Goal: Subscribe to service/newsletter

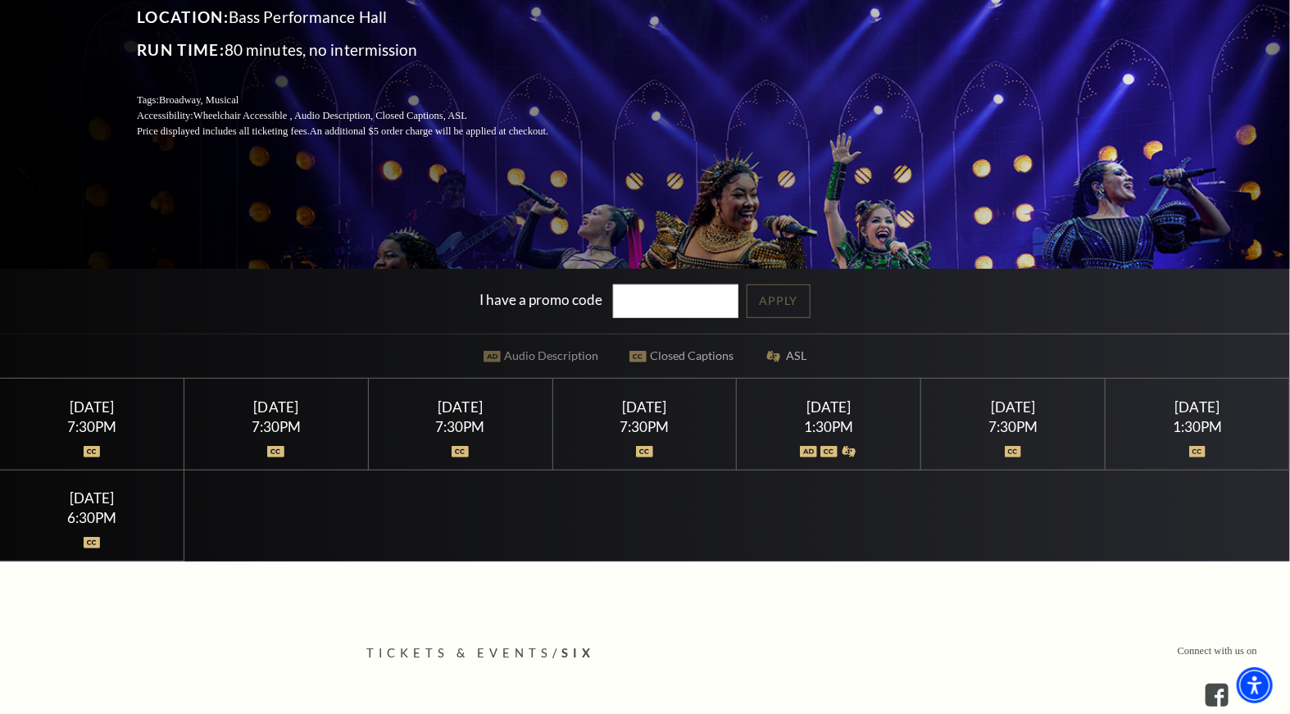
scroll to position [304, 0]
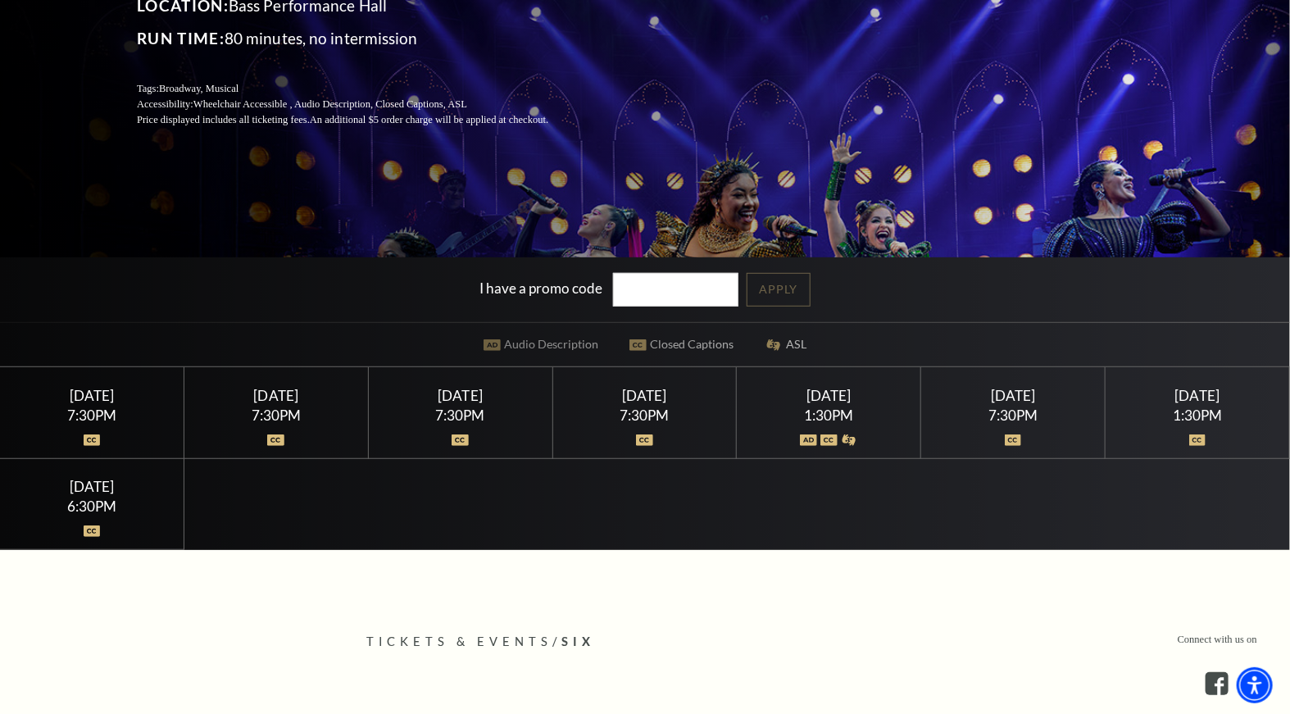
click at [1177, 402] on div "[DATE] 1:30PM" at bounding box center [1197, 412] width 184 height 91
click at [1161, 400] on div "Sunday February 15" at bounding box center [1197, 395] width 144 height 17
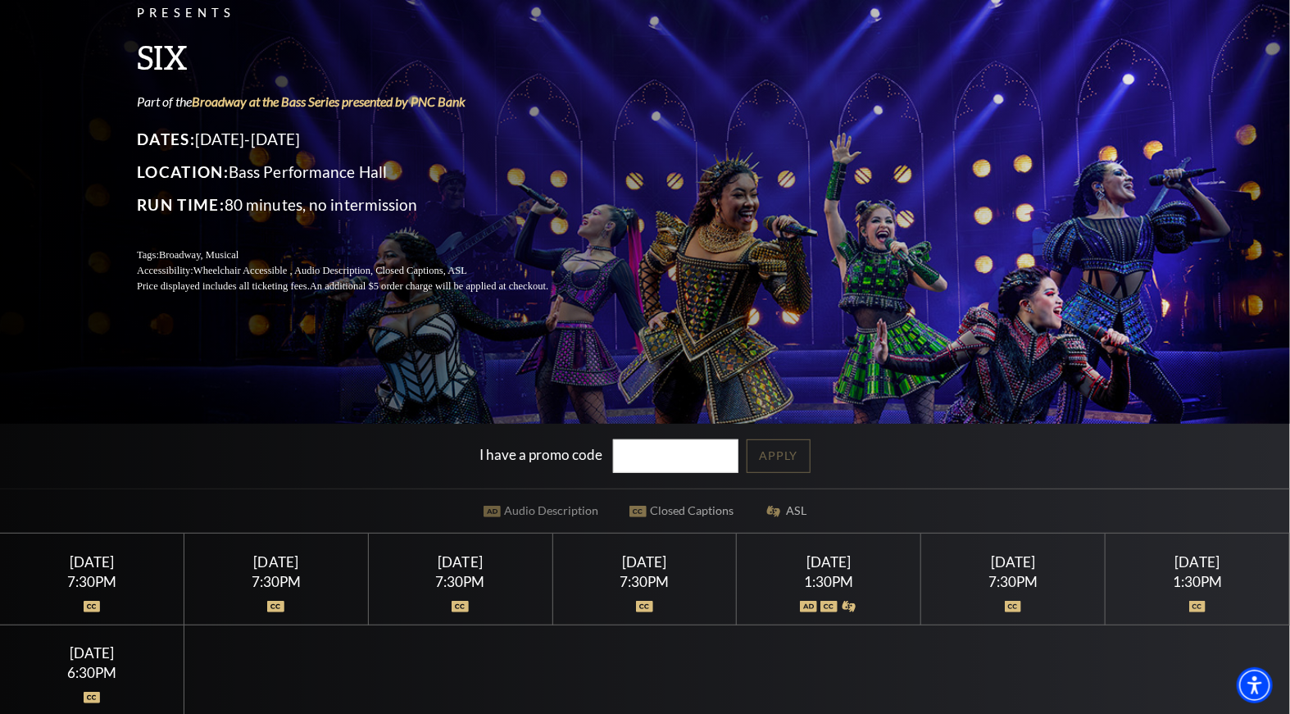
scroll to position [0, 0]
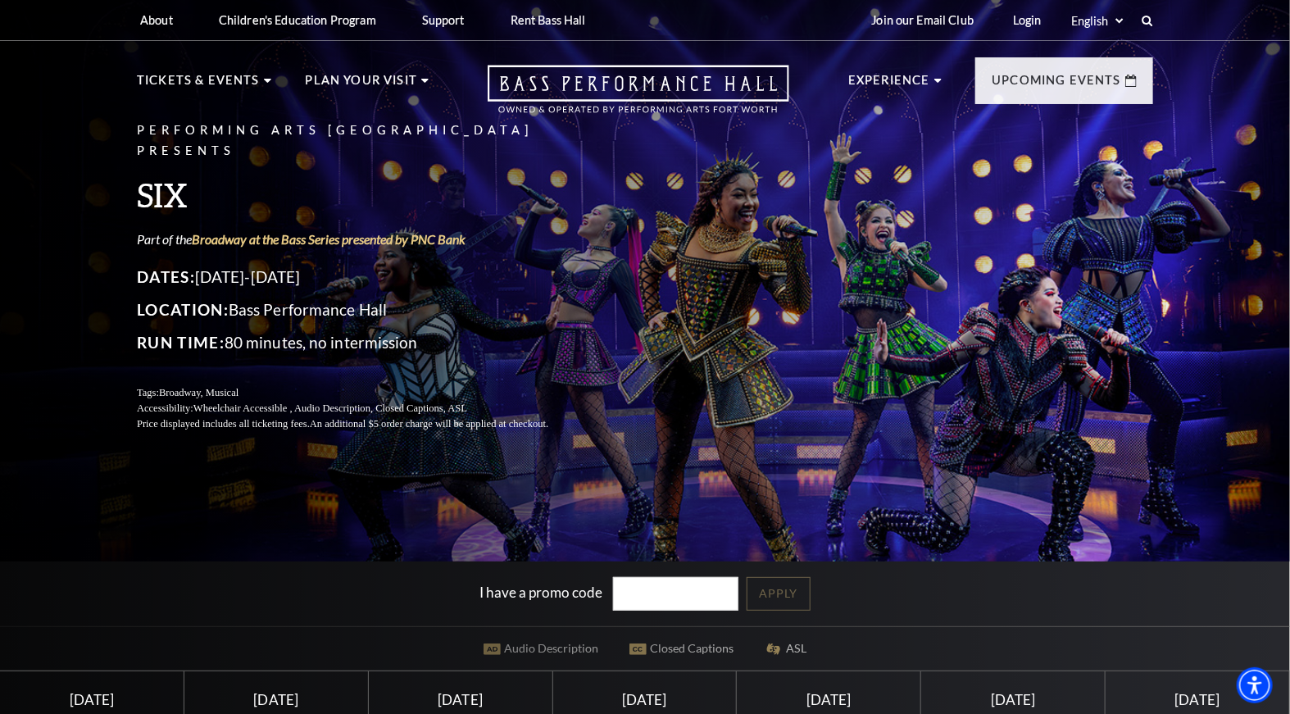
click at [225, 79] on p "Tickets & Events" at bounding box center [198, 84] width 123 height 29
click at [463, 421] on span "View Events" at bounding box center [452, 431] width 86 height 20
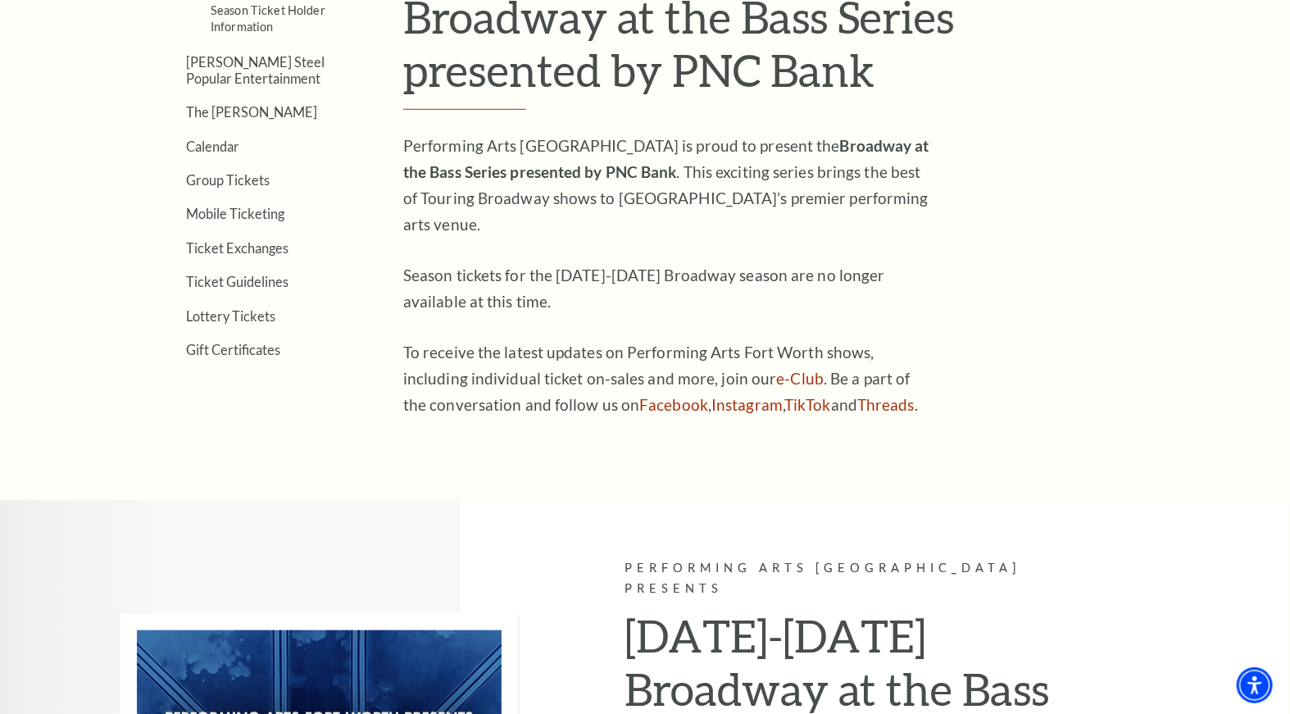
scroll to position [508, 0]
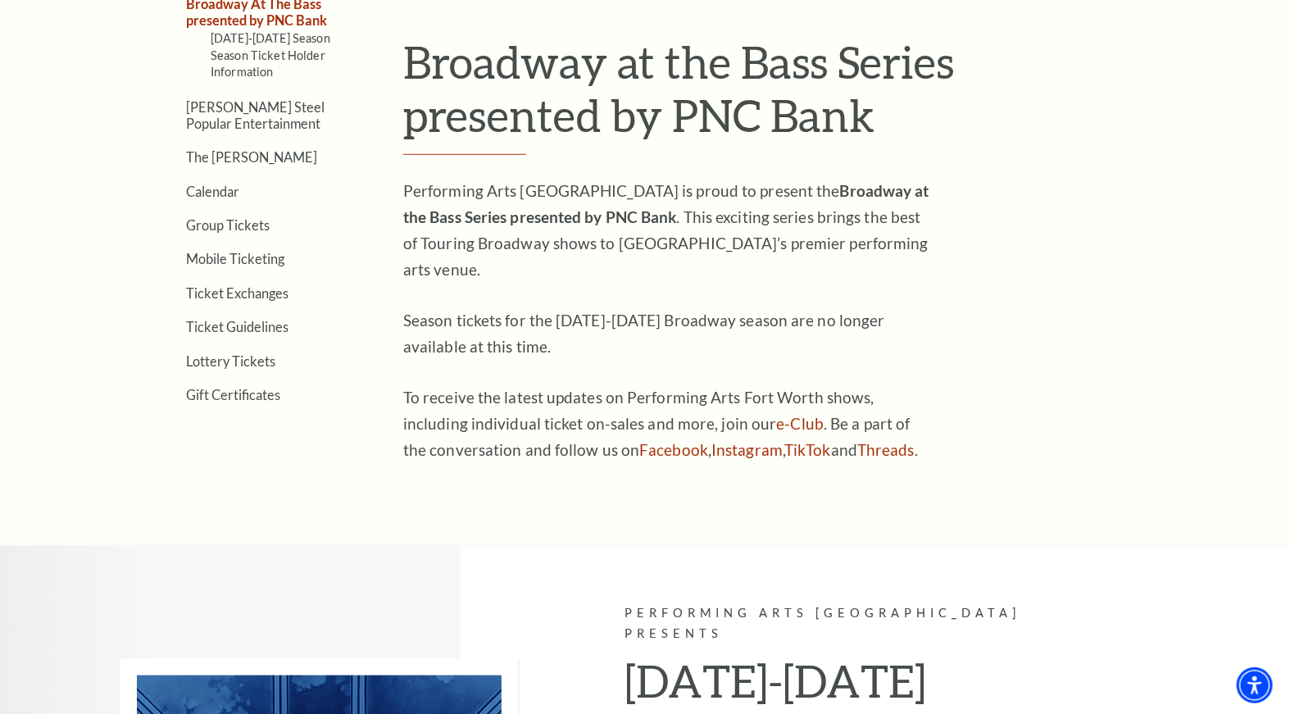
click at [219, 184] on link "Calendar" at bounding box center [212, 192] width 53 height 16
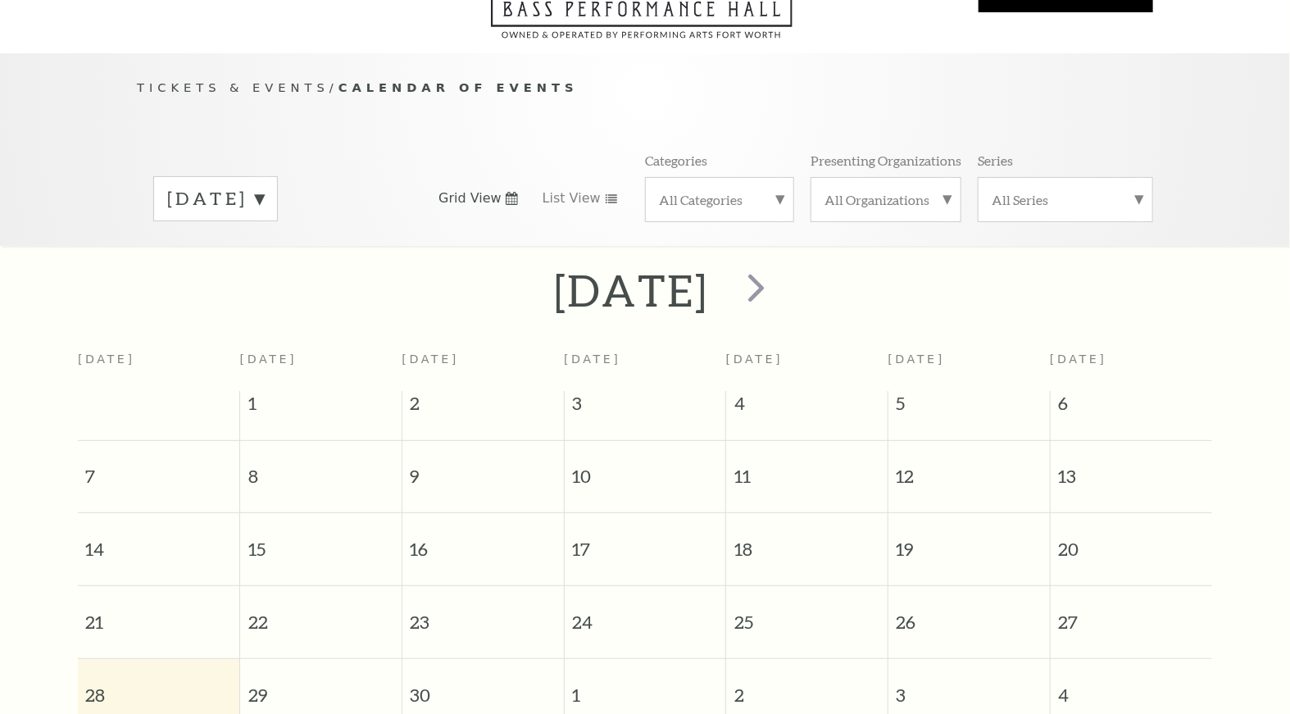
scroll to position [144, 0]
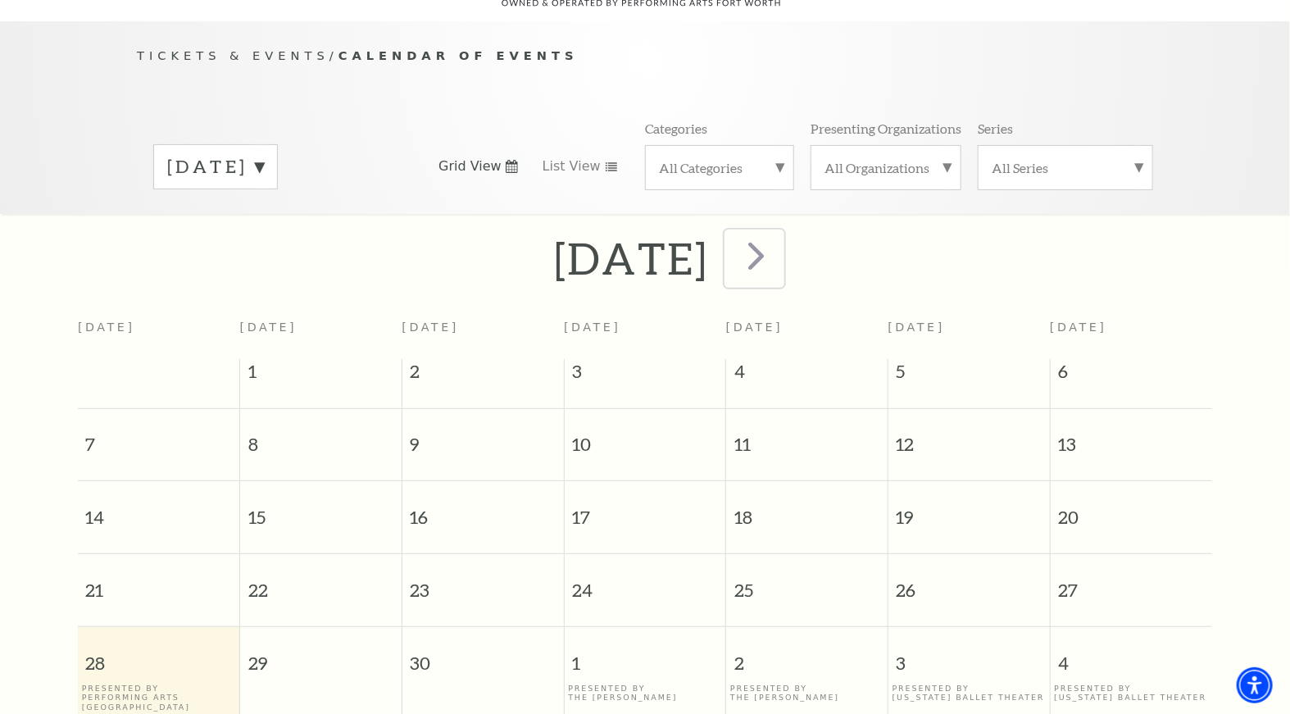
click at [779, 241] on span "next" at bounding box center [756, 255] width 47 height 47
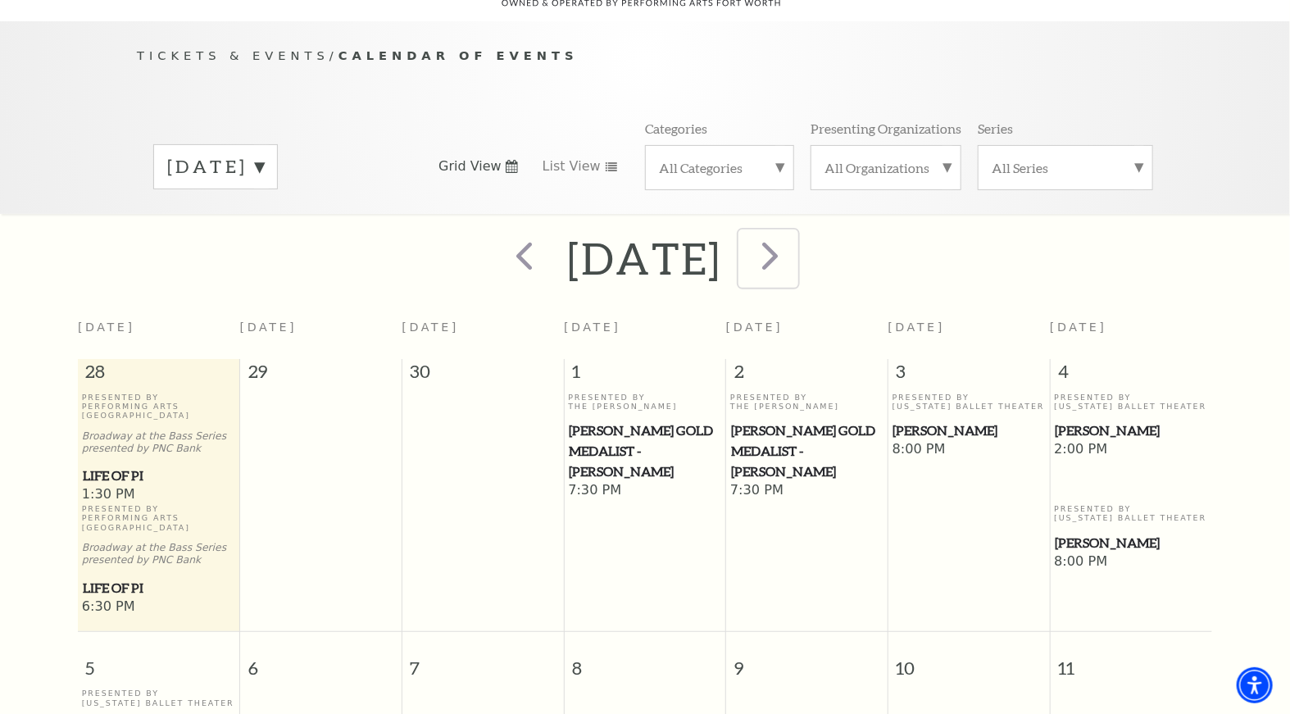
click at [793, 238] on span "next" at bounding box center [769, 255] width 47 height 47
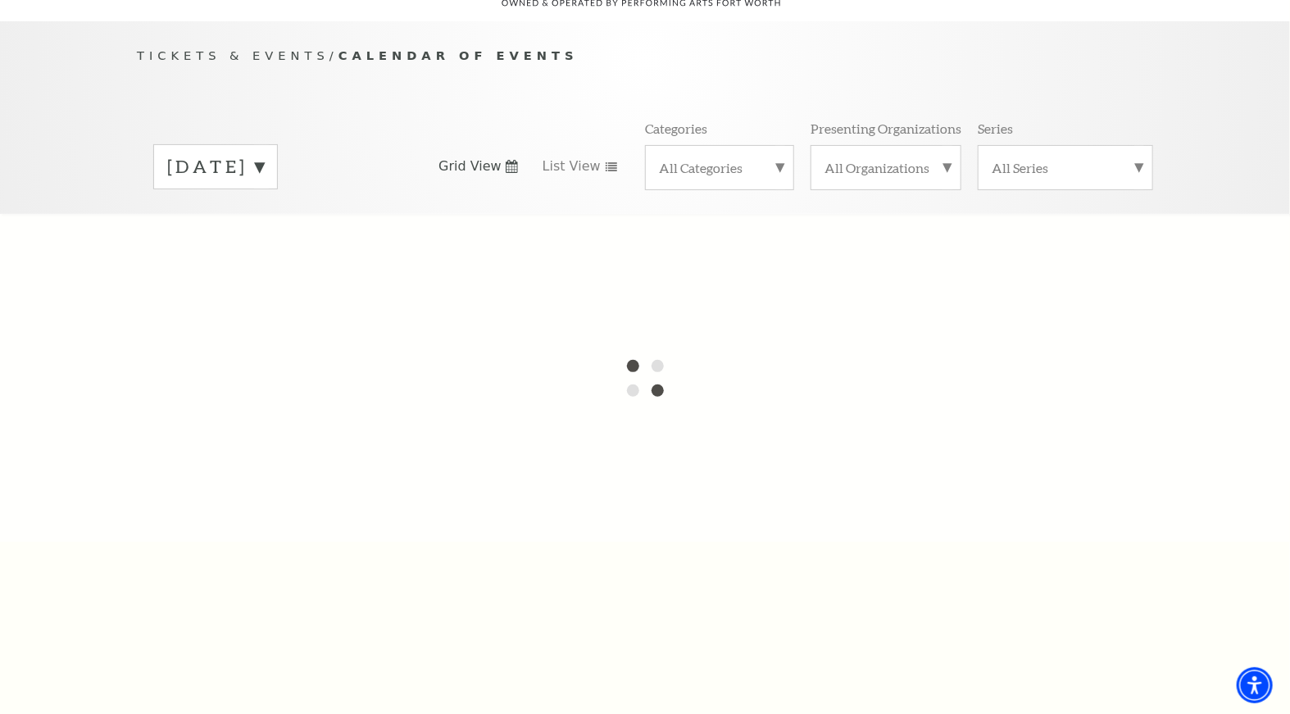
click at [264, 154] on label "[DATE]" at bounding box center [215, 166] width 97 height 25
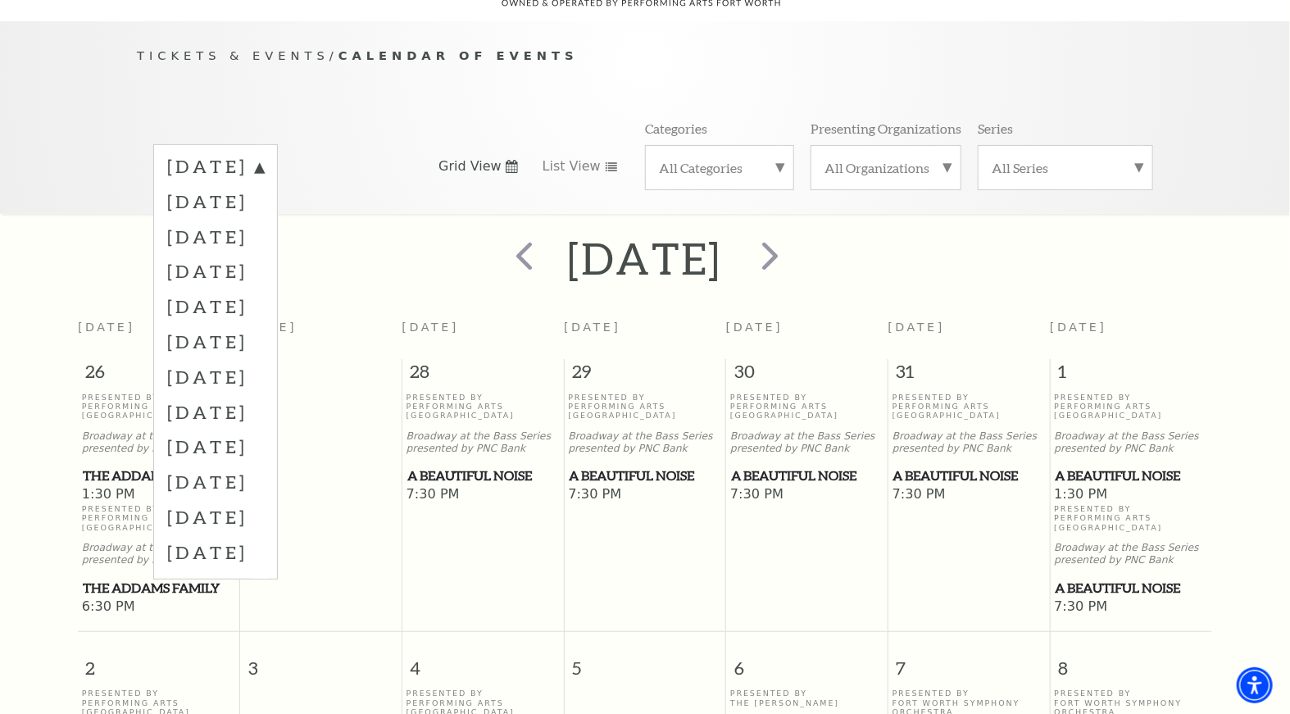
click at [264, 325] on label "[DATE]" at bounding box center [215, 341] width 97 height 35
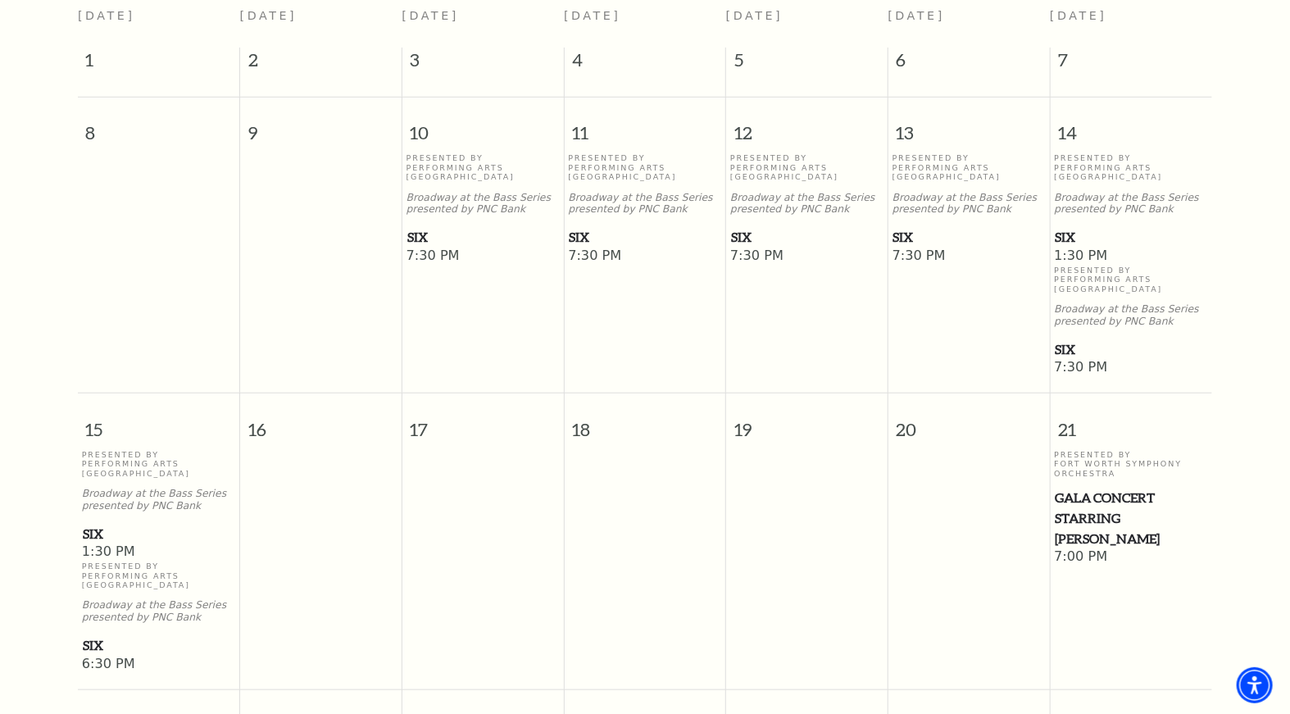
scroll to position [456, 0]
click at [1094, 265] on p "Presented By Performing Arts [GEOGRAPHIC_DATA]" at bounding box center [1131, 279] width 154 height 28
click at [148, 543] on span "SIX" at bounding box center [159, 533] width 152 height 20
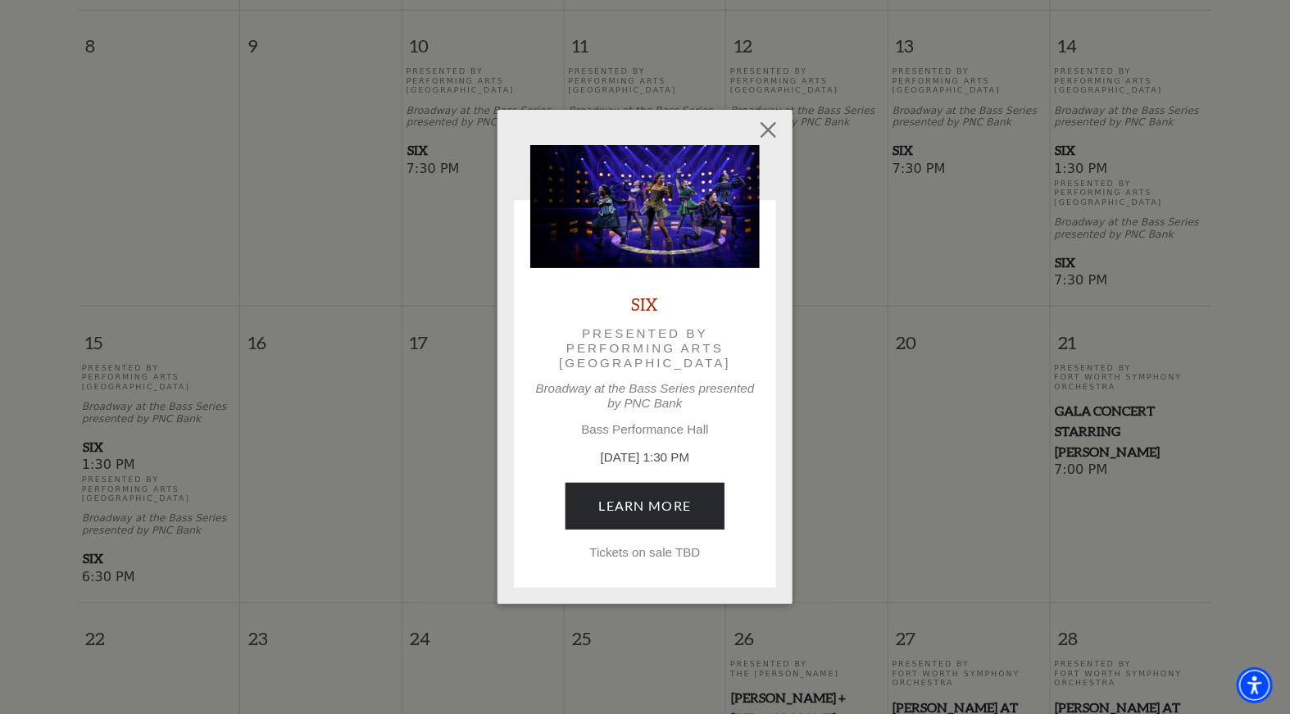
scroll to position [556, 0]
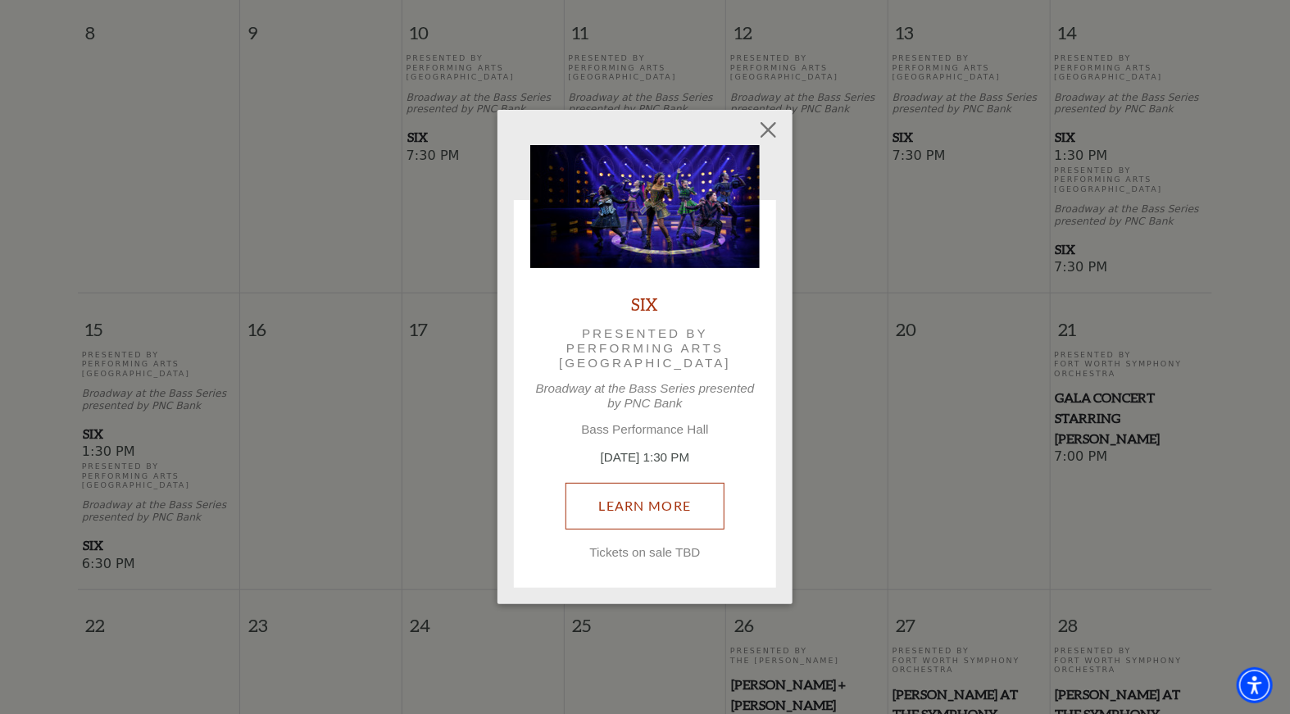
click at [655, 512] on link "Learn More" at bounding box center [645, 506] width 160 height 46
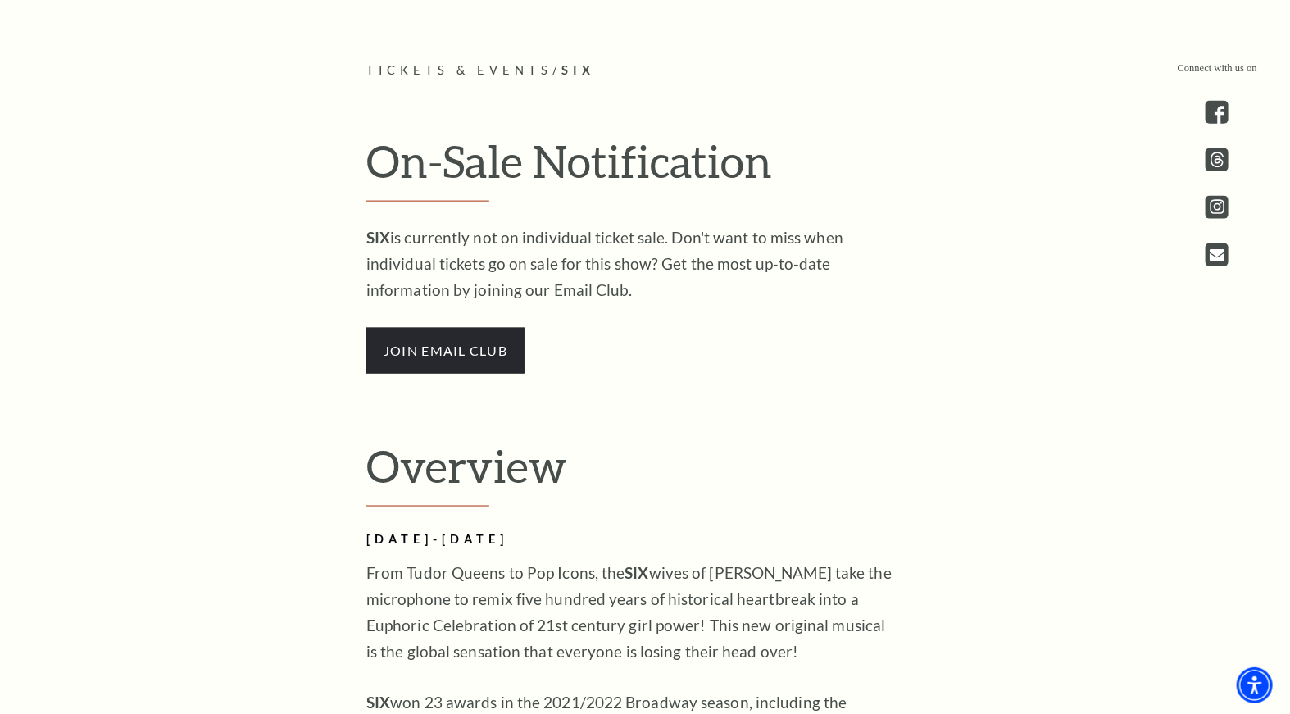
scroll to position [887, 0]
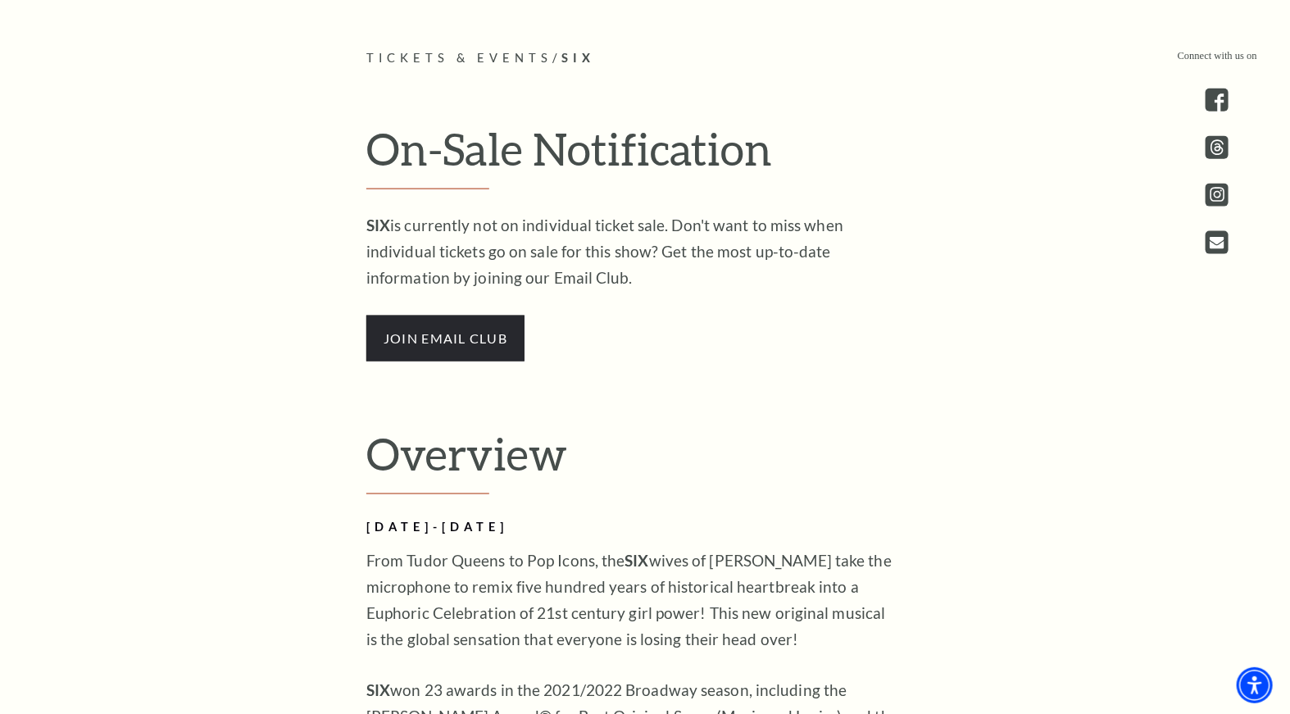
click at [492, 336] on span "join email club" at bounding box center [445, 338] width 158 height 46
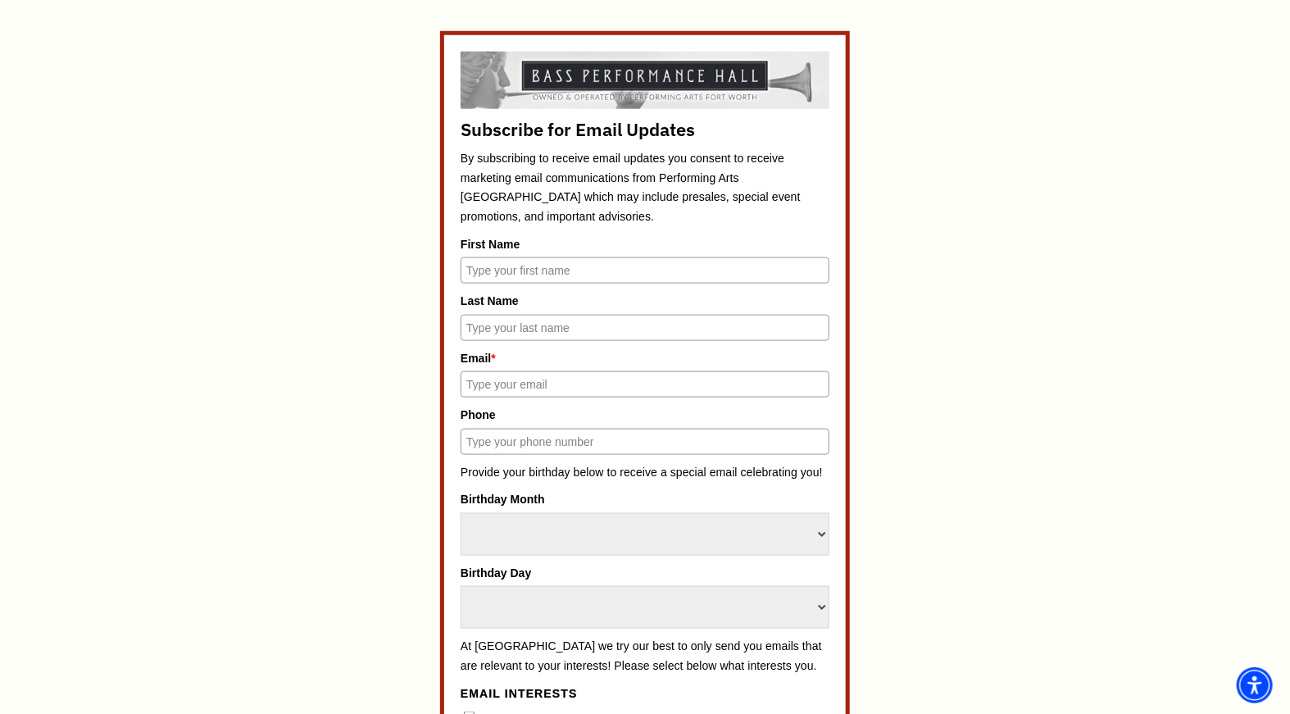
scroll to position [740, 0]
click at [719, 263] on input "First Name" at bounding box center [644, 270] width 369 height 26
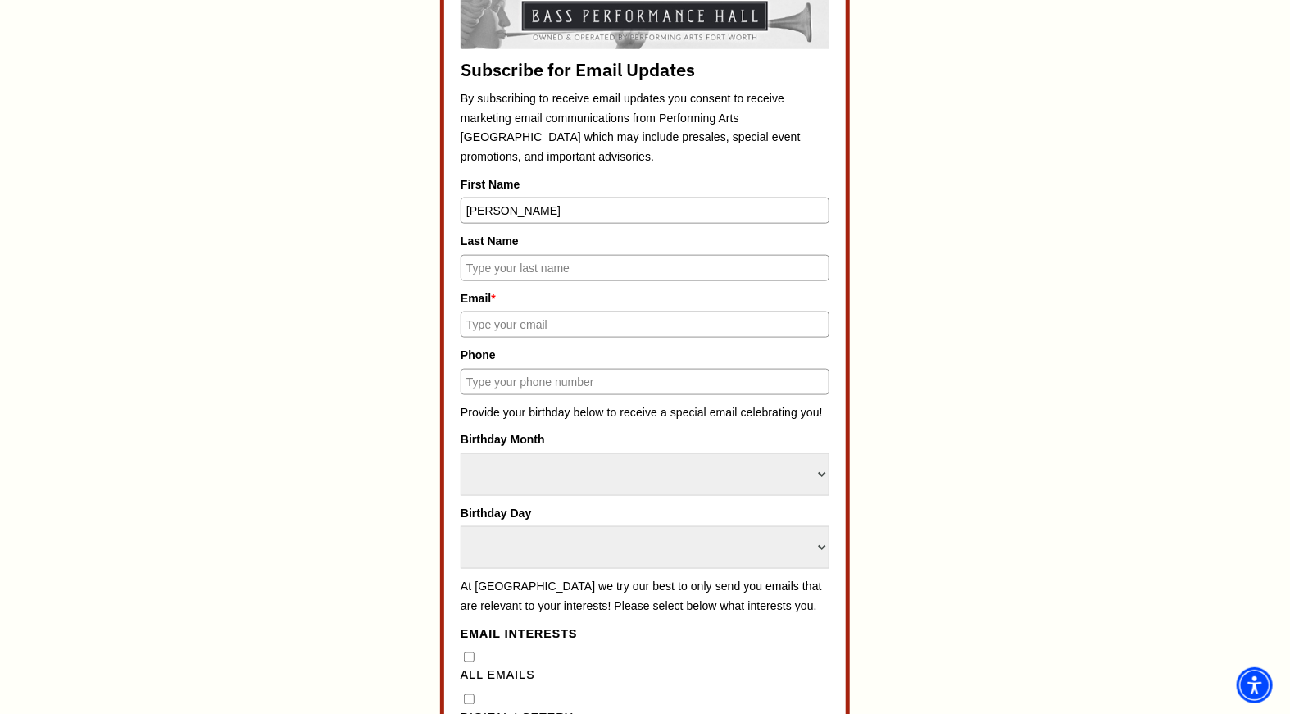
scroll to position [810, 0]
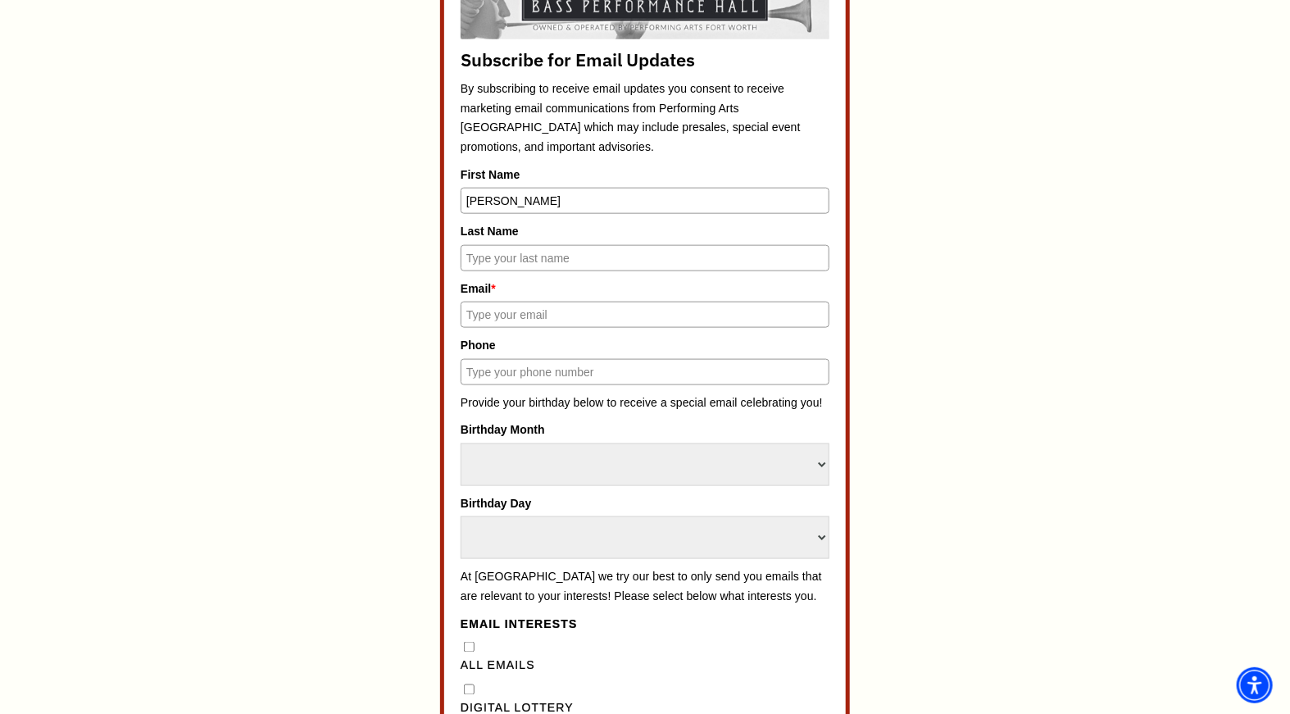
type input "patty"
click at [679, 252] on input "Last Name" at bounding box center [644, 258] width 369 height 26
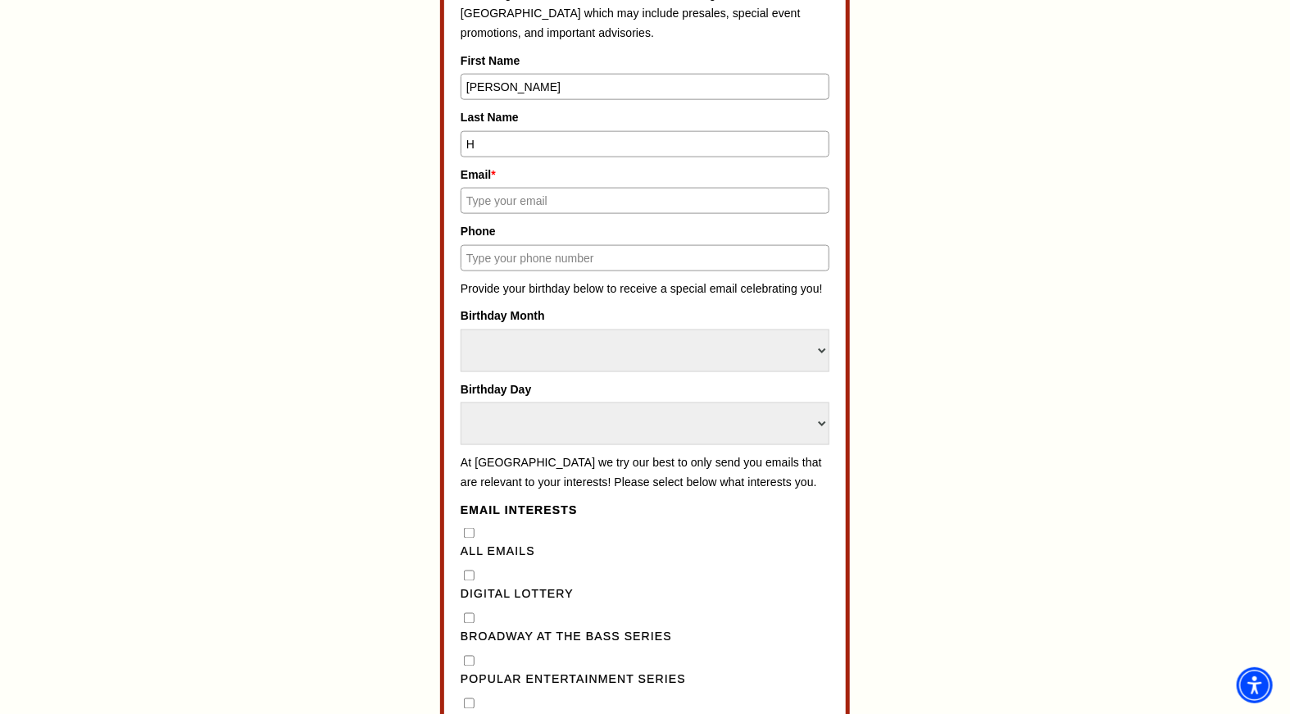
scroll to position [926, 0]
type input "hance"
type input "pattyvallone@yahoo.com"
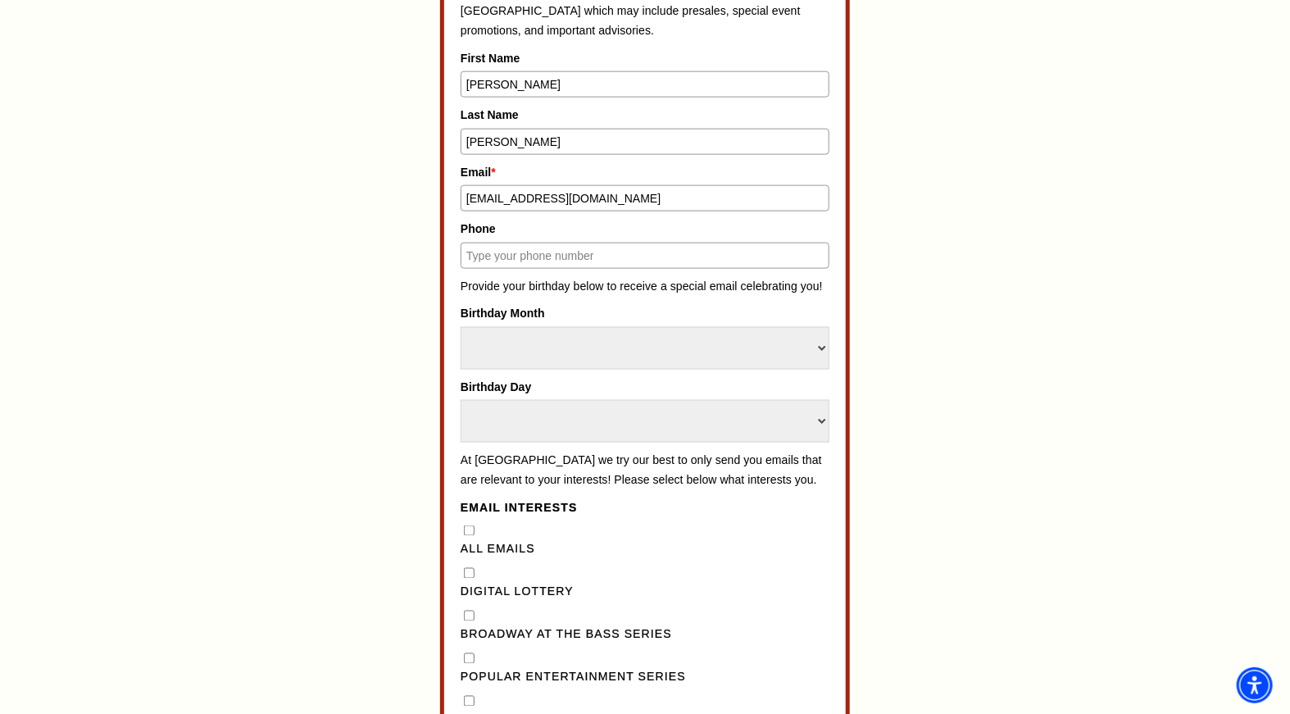
type input "9727802700"
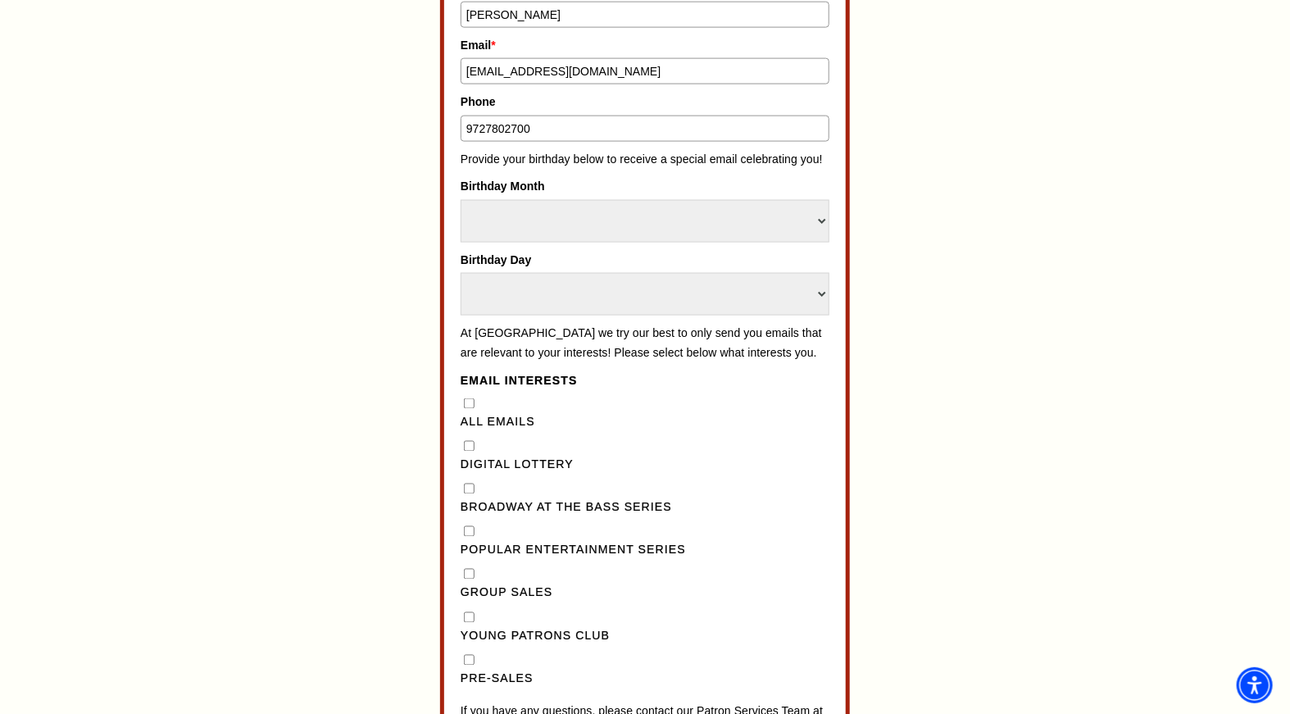
scroll to position [1055, 0]
click at [810, 205] on select "Select Month January February March April May June July August September Octobe…" at bounding box center [644, 219] width 369 height 43
select select "March"
click at [460, 198] on select "Select Month January February March April May June July August September Octobe…" at bounding box center [644, 219] width 369 height 43
click at [641, 282] on select "Select Day 1 2 3 4 5 6 7 8 9 10 11 12 13 14 15 16 17 18 19 20 21 22 23 24" at bounding box center [644, 292] width 369 height 43
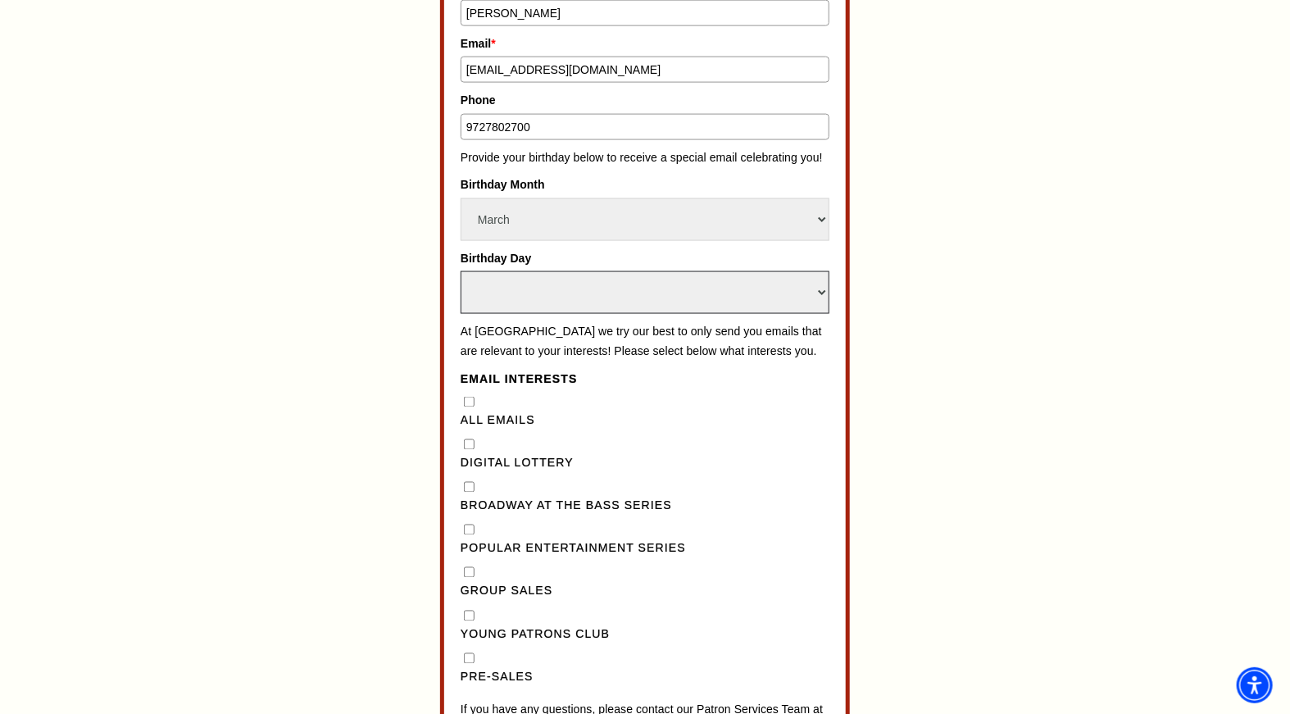
select select "19"
click at [460, 271] on select "Select Day 1 2 3 4 5 6 7 8 9 10 11 12 13 14 15 16 17 18 19 20 21 22 23 24" at bounding box center [644, 292] width 369 height 43
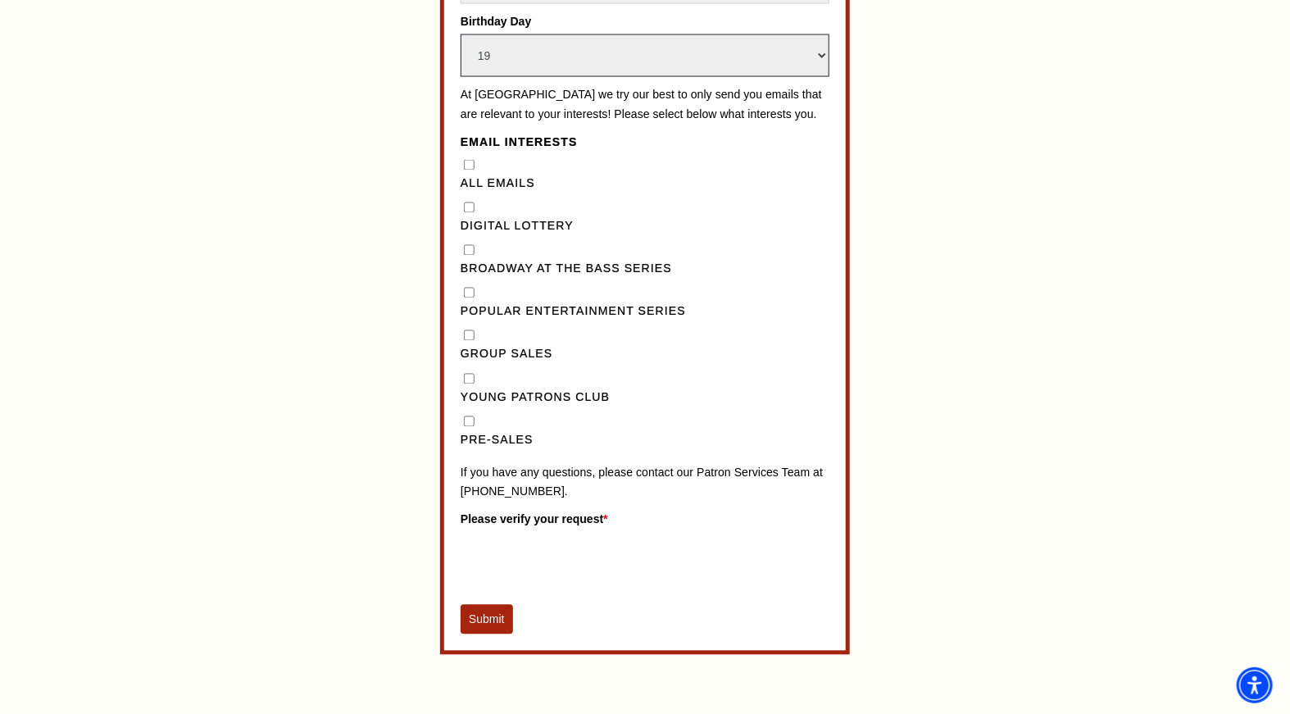
scroll to position [1295, 0]
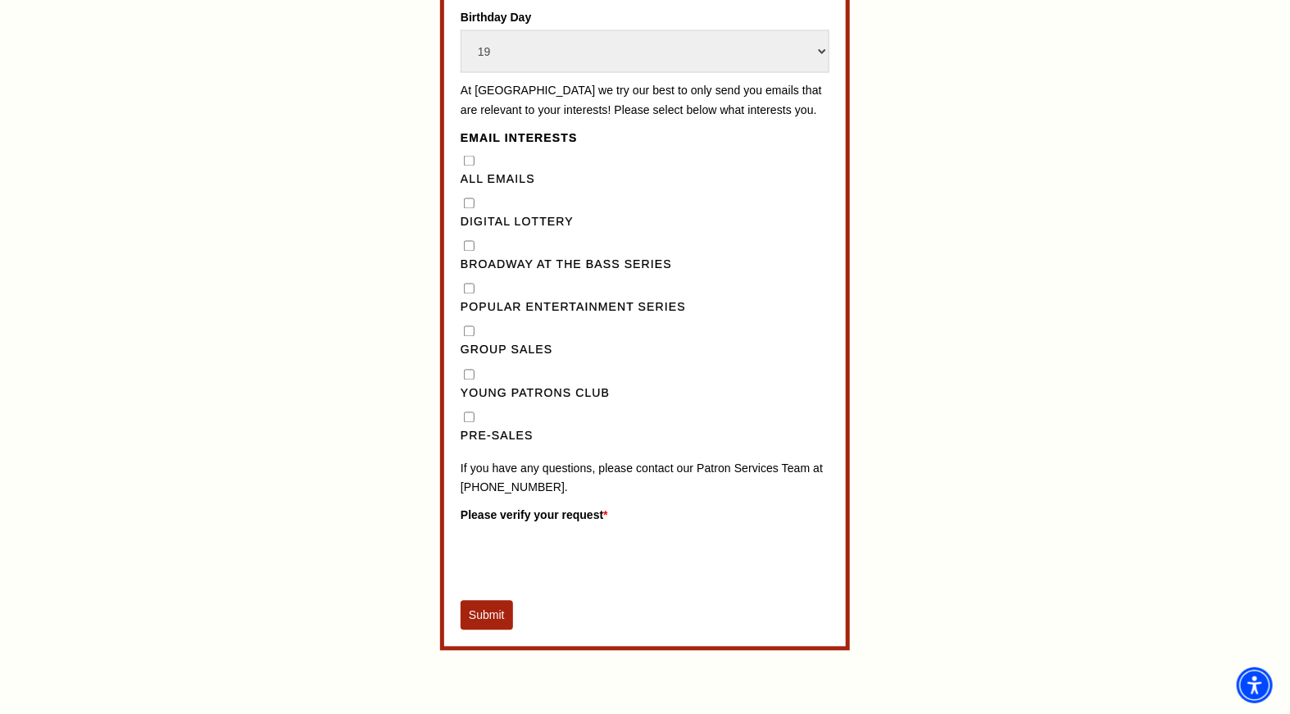
click at [469, 166] on Emails"] "All Emails" at bounding box center [469, 161] width 11 height 11
checkbox Emails"] "true"
click at [496, 627] on button "Submit" at bounding box center [486, 615] width 52 height 29
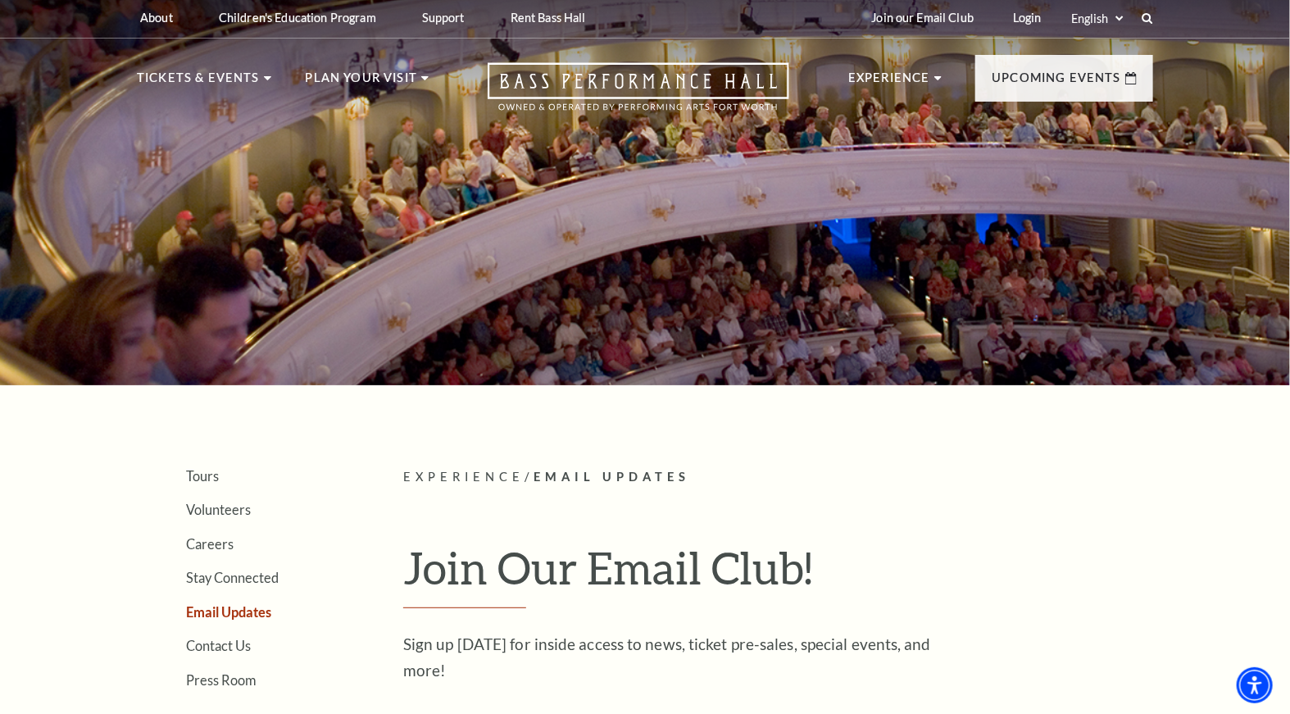
scroll to position [0, 0]
